Goal: Complete application form: Complete application form

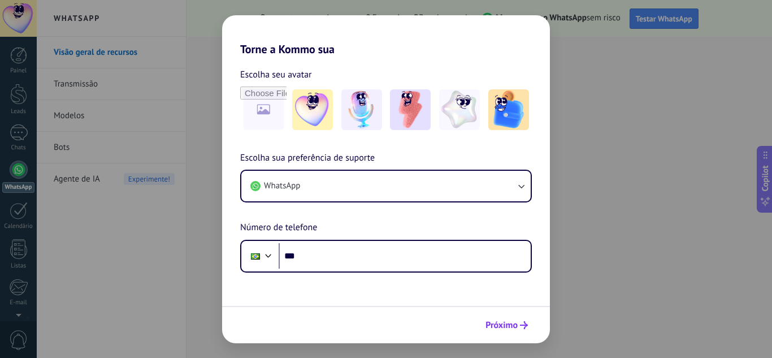
click at [509, 327] on span "Próximo" at bounding box center [501, 325] width 32 height 8
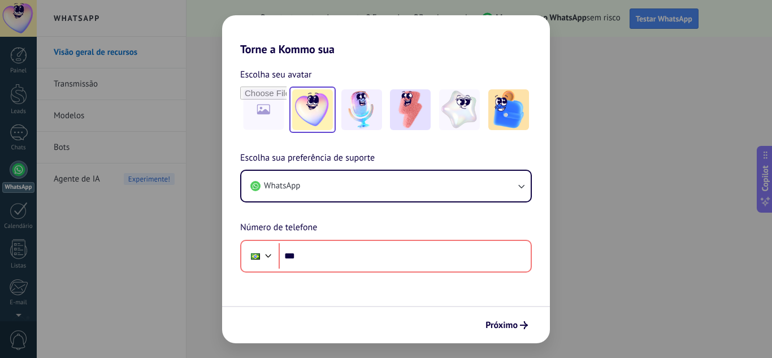
click at [323, 103] on img at bounding box center [312, 109] width 41 height 41
click at [361, 107] on img at bounding box center [361, 109] width 41 height 41
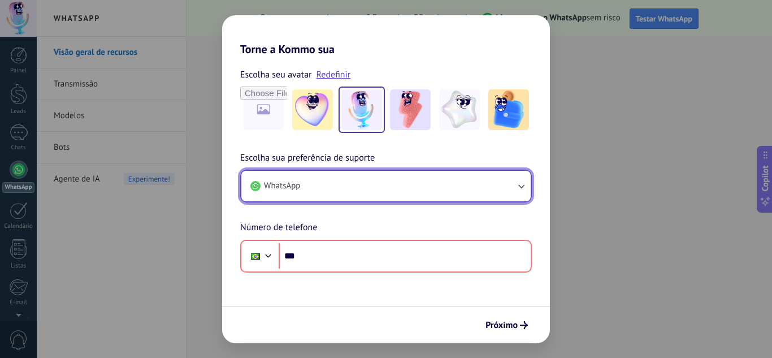
click at [349, 183] on button "WhatsApp" at bounding box center [385, 186] width 289 height 31
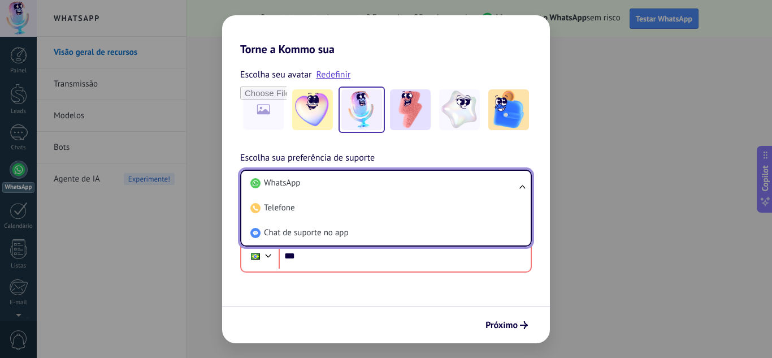
click at [583, 221] on div "Torne a Kommo sua Escolha seu avatar Redefinir Escolha sua preferência de supor…" at bounding box center [386, 179] width 772 height 358
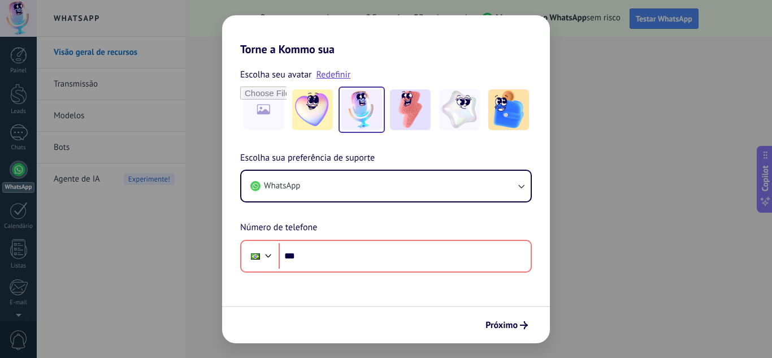
click at [502, 314] on div "Próximo" at bounding box center [386, 324] width 328 height 37
click at [501, 318] on button "Próximo" at bounding box center [506, 324] width 53 height 19
click at [499, 331] on button "Próximo" at bounding box center [506, 324] width 53 height 19
click at [504, 318] on button "Próximo" at bounding box center [506, 324] width 53 height 19
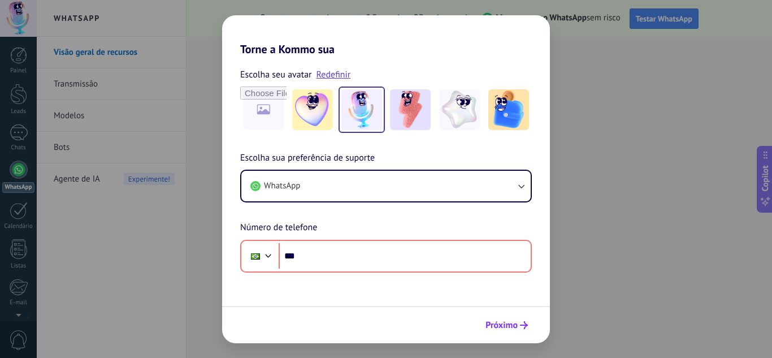
click at [503, 320] on button "Próximo" at bounding box center [506, 324] width 53 height 19
click at [503, 321] on span "Próximo" at bounding box center [501, 325] width 32 height 8
click at [504, 313] on div "Próximo" at bounding box center [386, 324] width 328 height 37
